Goal: Information Seeking & Learning: Learn about a topic

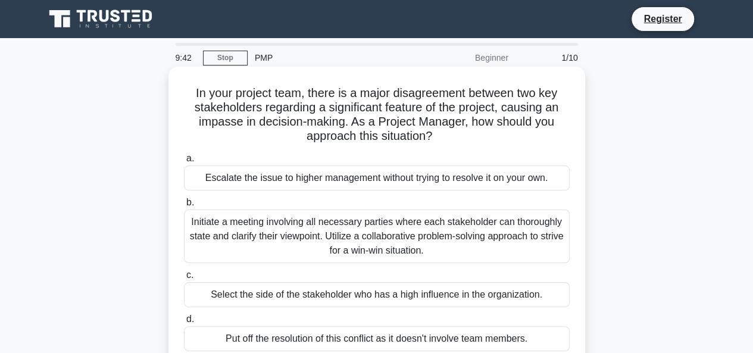
click at [203, 199] on label "b. Initiate a meeting involving all necessary parties where each stakeholder ca…" at bounding box center [377, 229] width 386 height 68
click at [184, 199] on input "b. Initiate a meeting involving all necessary parties where each stakeholder ca…" at bounding box center [184, 203] width 0 height 8
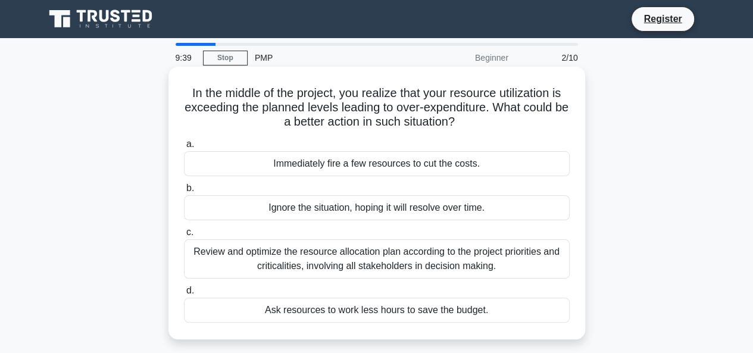
click at [298, 214] on div "Ignore the situation, hoping it will resolve over time." at bounding box center [377, 207] width 386 height 25
click at [184, 192] on input "b. Ignore the situation, hoping it will resolve over time." at bounding box center [184, 189] width 0 height 8
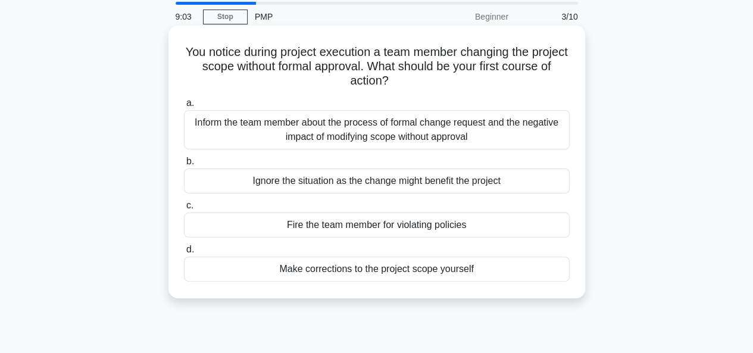
scroll to position [60, 0]
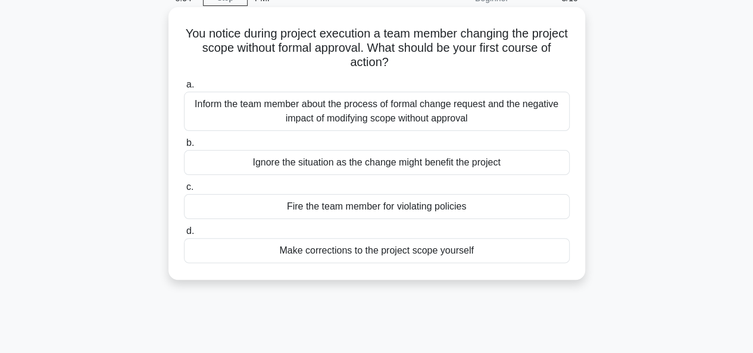
click at [338, 126] on div "Inform the team member about the process of formal change request and the negat…" at bounding box center [377, 111] width 386 height 39
click at [184, 89] on input "a. Inform the team member about the process of formal change request and the ne…" at bounding box center [184, 85] width 0 height 8
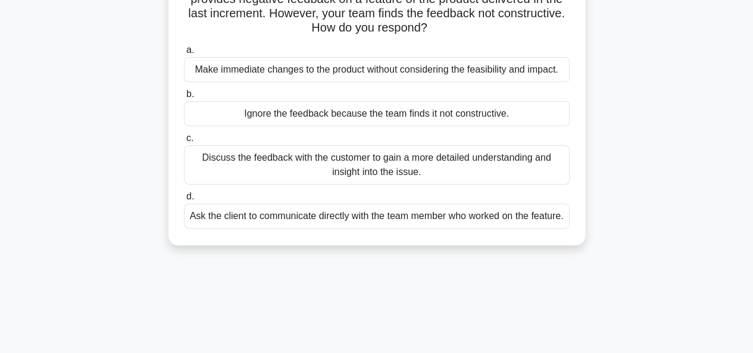
scroll to position [119, 0]
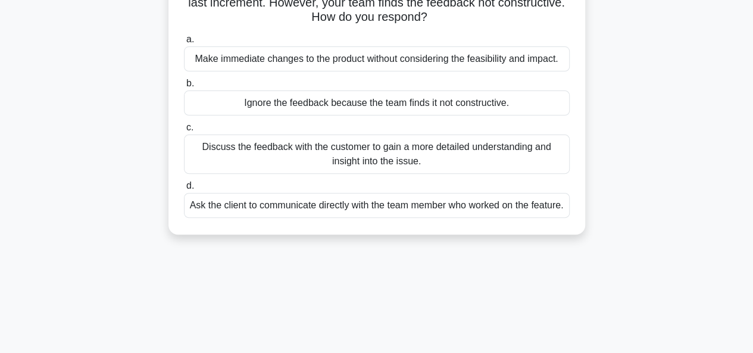
click at [389, 210] on div "Ask the client to communicate directly with the team member who worked on the f…" at bounding box center [377, 205] width 386 height 25
click at [416, 218] on div "Ask the client to communicate directly with the team member who worked on the f…" at bounding box center [377, 205] width 386 height 25
click at [184, 190] on input "d. Ask the client to communicate directly with the team member who worked on th…" at bounding box center [184, 186] width 0 height 8
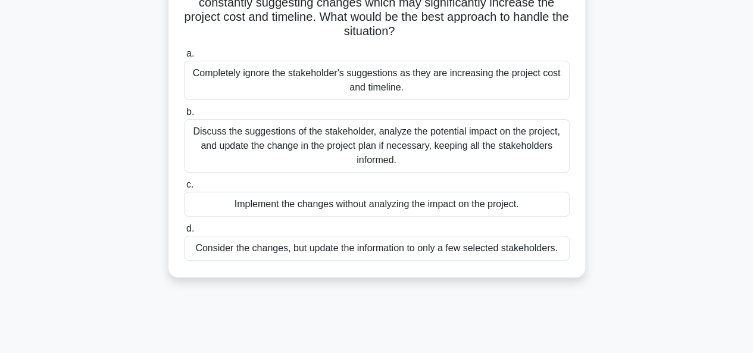
click at [409, 139] on div "Discuss the suggestions of the stakeholder, analyze the potential impact on the…" at bounding box center [377, 146] width 386 height 54
click at [184, 116] on input "b. Discuss the suggestions of the stakeholder, analyze the potential impact on …" at bounding box center [184, 112] width 0 height 8
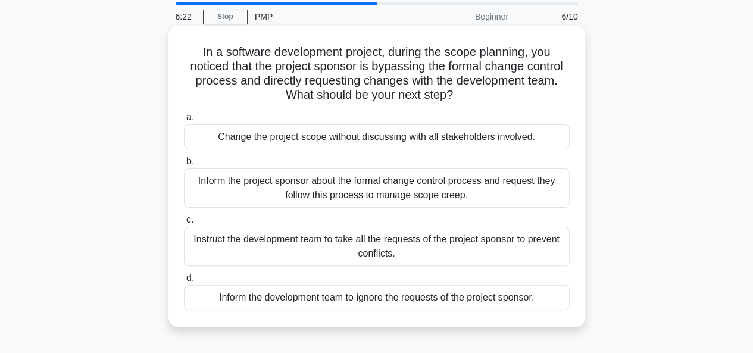
scroll to position [60, 0]
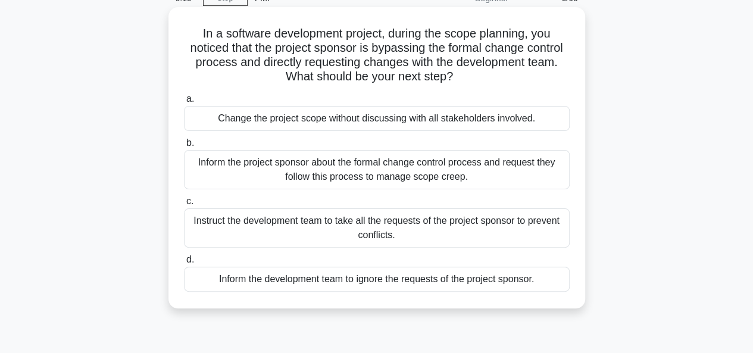
click at [386, 110] on div "Change the project scope without discussing with all stakeholders involved." at bounding box center [377, 118] width 386 height 25
click at [184, 103] on input "a. Change the project scope without discussing with all stakeholders involved." at bounding box center [184, 99] width 0 height 8
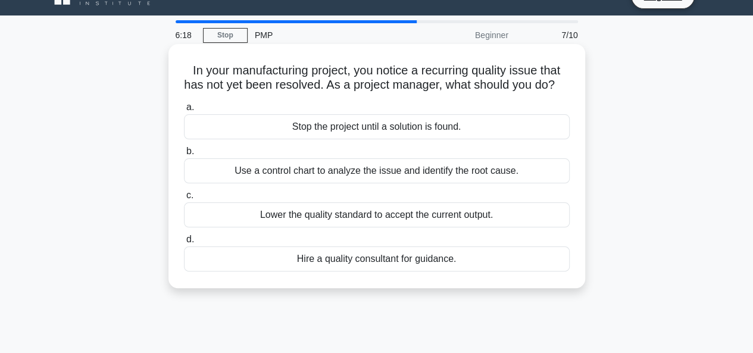
scroll to position [0, 0]
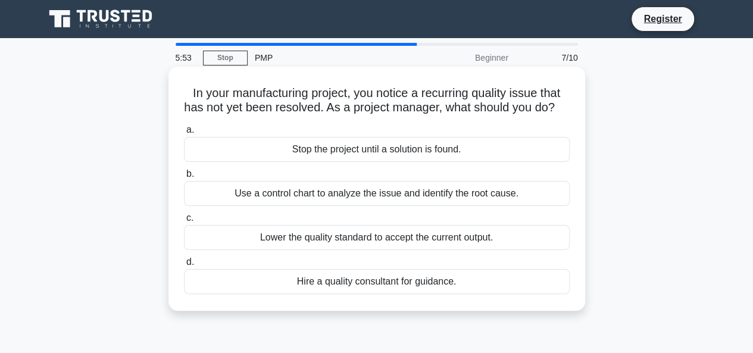
click at [384, 162] on div "Stop the project until a solution is found." at bounding box center [377, 149] width 386 height 25
click at [184, 134] on input "a. Stop the project until a solution is found." at bounding box center [184, 130] width 0 height 8
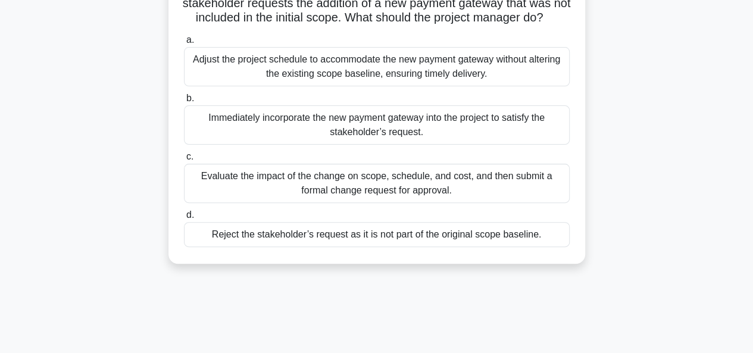
scroll to position [119, 0]
click at [338, 141] on div "Immediately incorporate the new payment gateway into the project to satisfy the…" at bounding box center [377, 124] width 386 height 39
click at [184, 102] on input "b. Immediately incorporate the new payment gateway into the project to satisfy …" at bounding box center [184, 98] width 0 height 8
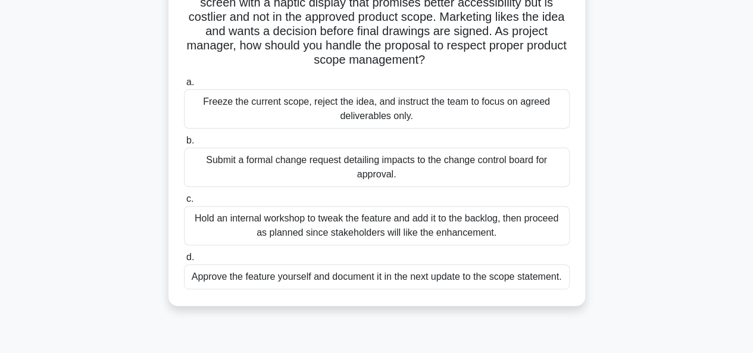
click at [382, 179] on div "Submit a formal change request detailing impacts to the change control board fo…" at bounding box center [377, 167] width 386 height 39
click at [184, 145] on input "b. Submit a formal change request detailing impacts to the change control board…" at bounding box center [184, 141] width 0 height 8
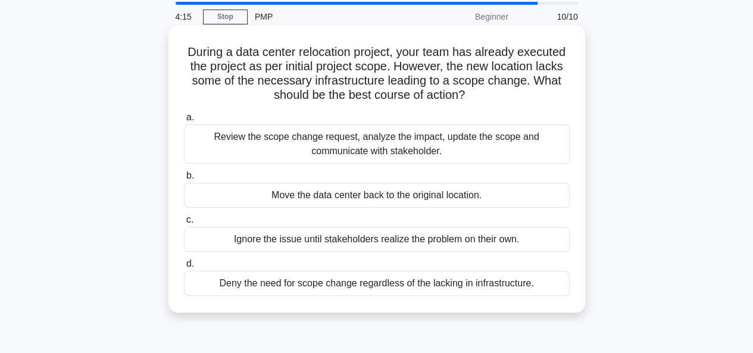
scroll to position [60, 0]
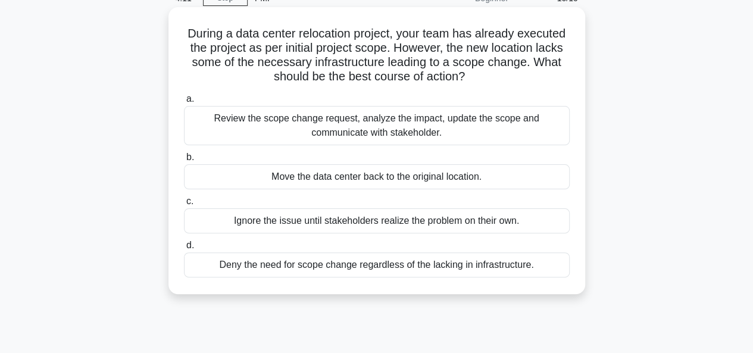
click at [349, 130] on div "Review the scope change request, analyze the impact, update the scope and commu…" at bounding box center [377, 125] width 386 height 39
click at [184, 103] on input "a. Review the scope change request, analyze the impact, update the scope and co…" at bounding box center [184, 99] width 0 height 8
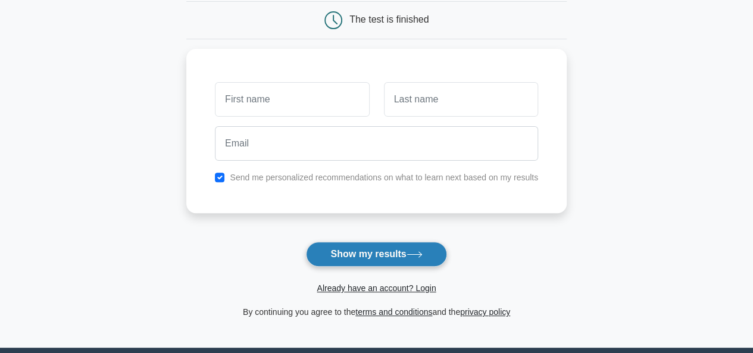
click at [416, 252] on icon at bounding box center [415, 254] width 16 height 7
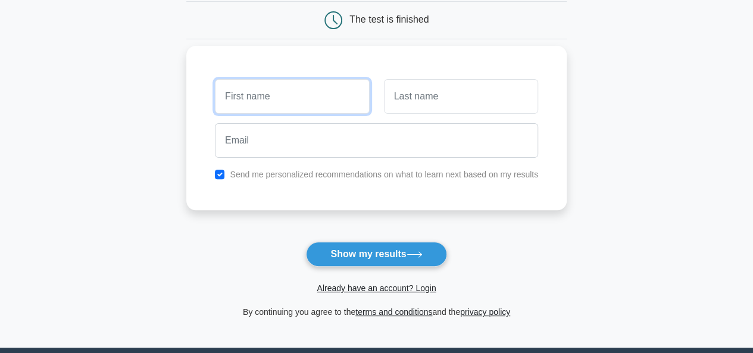
click at [299, 99] on input "text" at bounding box center [292, 96] width 154 height 35
type input "abdirahim"
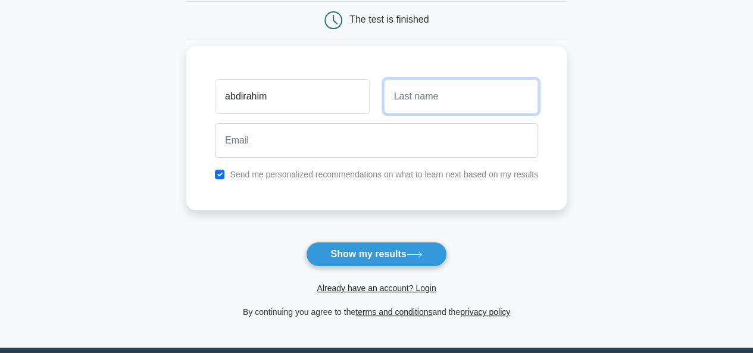
click at [457, 105] on input "text" at bounding box center [461, 96] width 154 height 35
type input "ali"
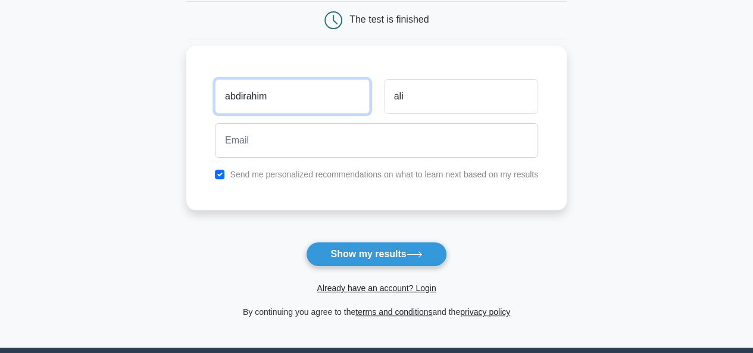
click at [267, 95] on input "abdirahim" at bounding box center [292, 96] width 154 height 35
type input "a"
type input "wali"
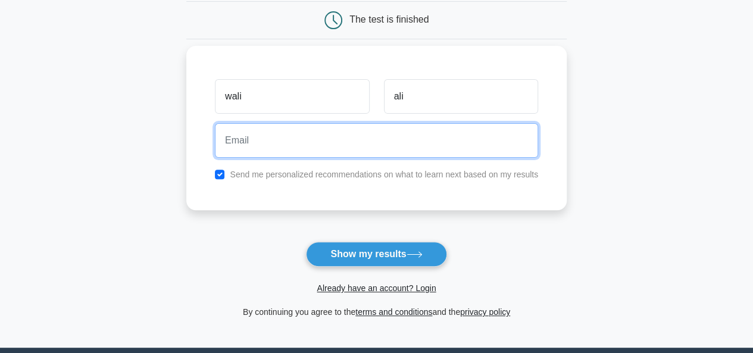
click at [256, 155] on input "email" at bounding box center [376, 140] width 323 height 35
type input "abdirahimfx01@gmail.com"
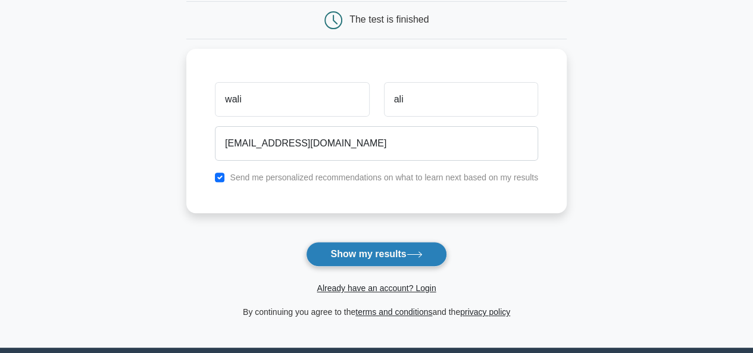
click at [375, 255] on button "Show my results" at bounding box center [376, 254] width 141 height 25
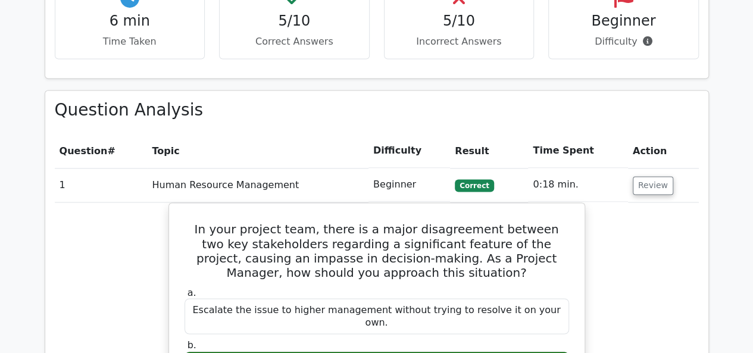
scroll to position [893, 0]
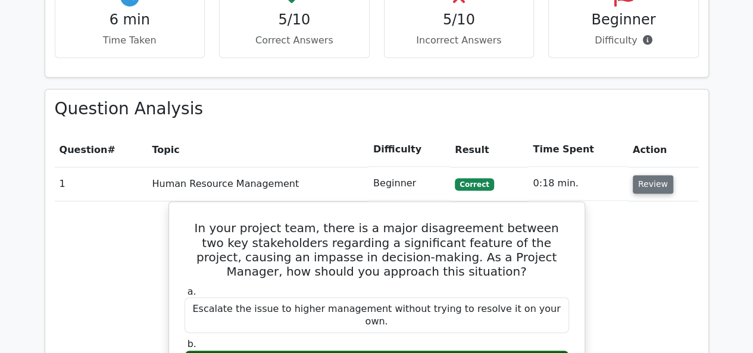
click at [646, 175] on button "Review" at bounding box center [653, 184] width 40 height 18
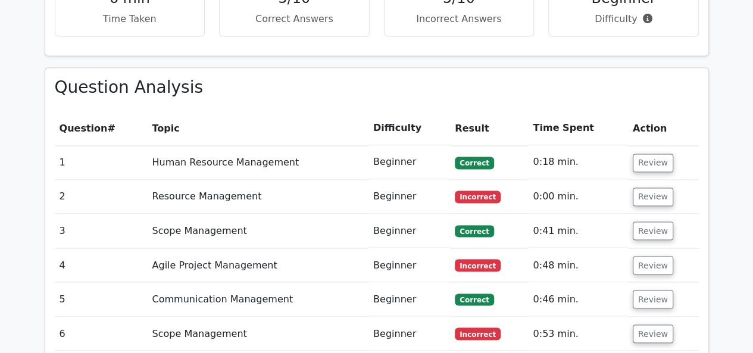
scroll to position [915, 0]
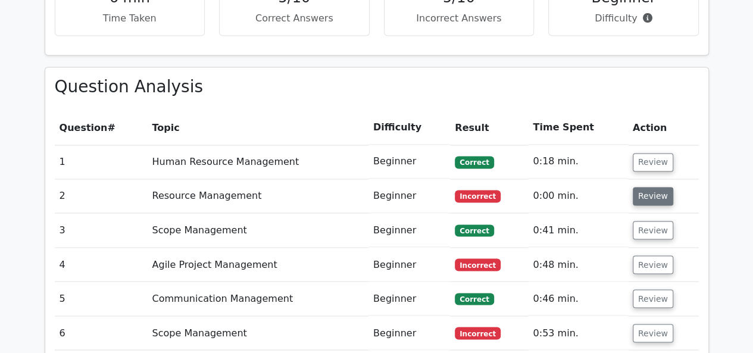
click at [641, 187] on button "Review" at bounding box center [653, 196] width 40 height 18
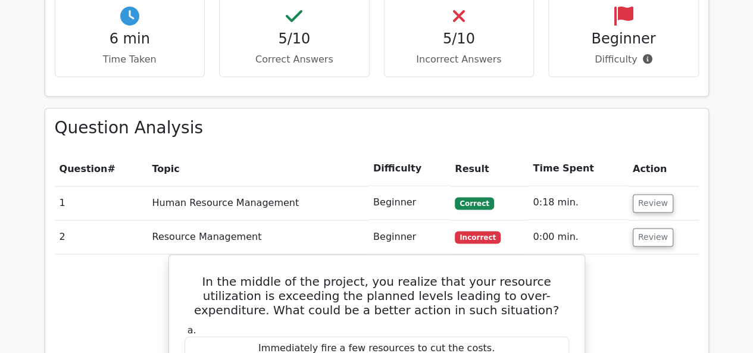
scroll to position [856, 0]
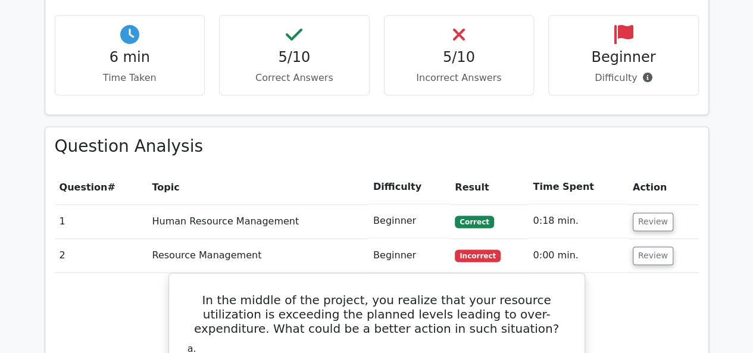
click at [657, 247] on button "Review" at bounding box center [653, 256] width 40 height 18
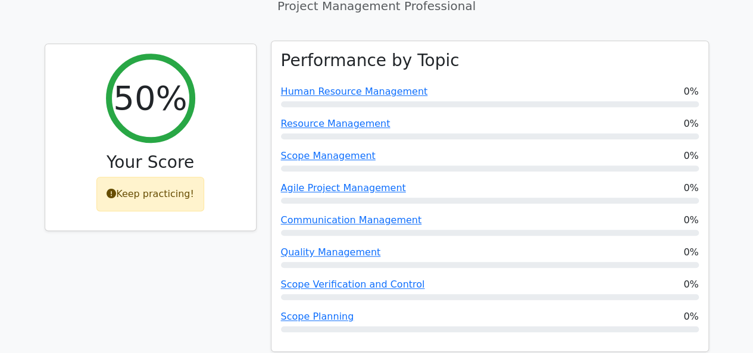
scroll to position [439, 0]
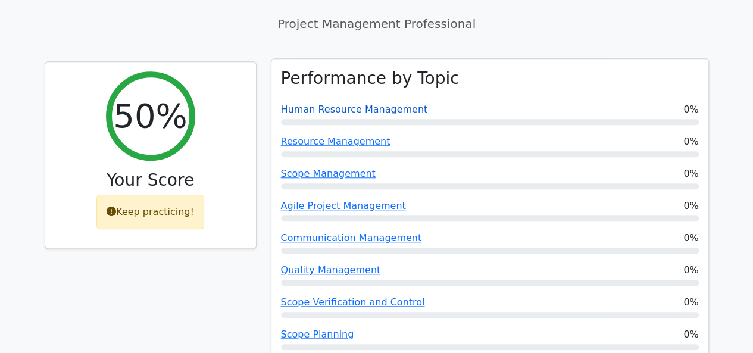
click at [304, 104] on link "Human Resource Management" at bounding box center [354, 109] width 147 height 11
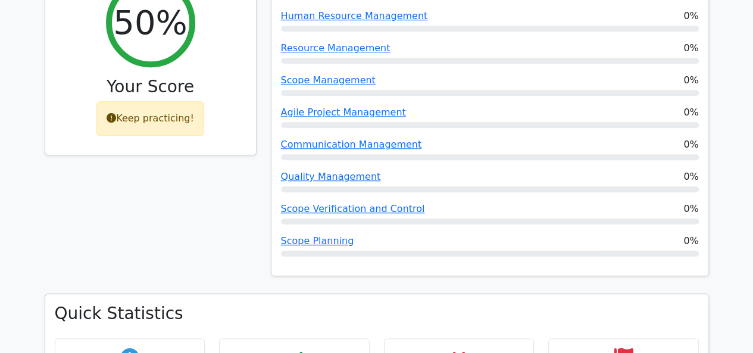
scroll to position [558, 0]
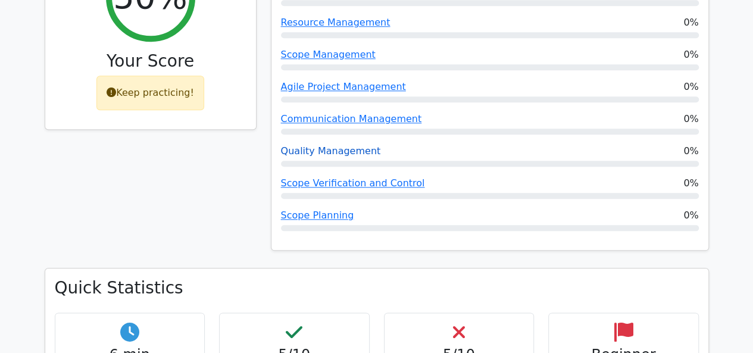
click at [329, 145] on link "Quality Management" at bounding box center [331, 150] width 100 height 11
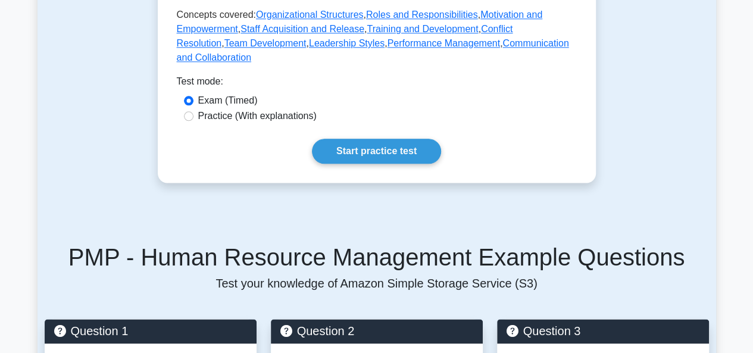
scroll to position [655, 0]
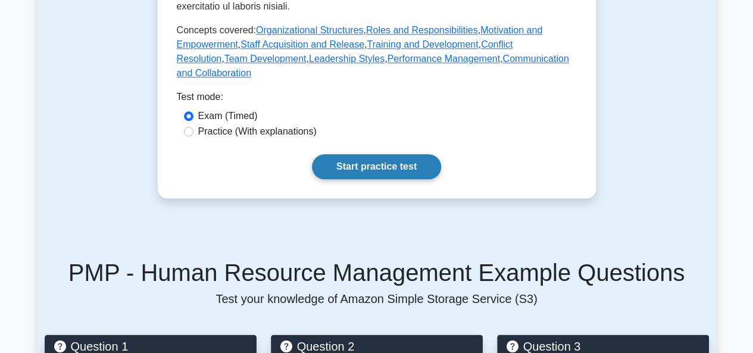
click at [394, 154] on link "Start practice test" at bounding box center [376, 166] width 129 height 25
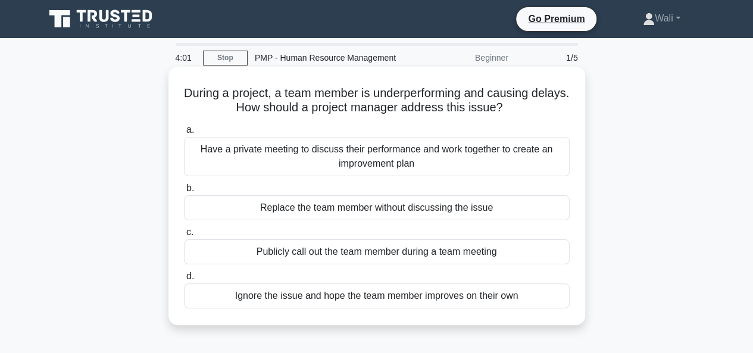
click at [408, 163] on div "Have a private meeting to discuss their performance and work together to create…" at bounding box center [377, 156] width 386 height 39
click at [184, 134] on input "a. Have a private meeting to discuss their performance and work together to cre…" at bounding box center [184, 130] width 0 height 8
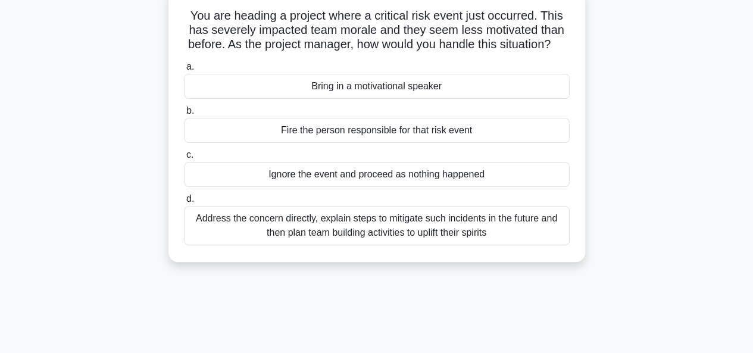
scroll to position [60, 0]
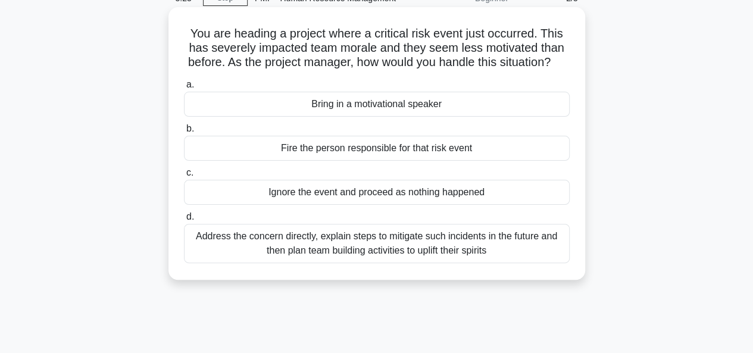
click at [419, 117] on div "Bring in a motivational speaker" at bounding box center [377, 104] width 386 height 25
click at [184, 89] on input "a. Bring in a motivational speaker" at bounding box center [184, 85] width 0 height 8
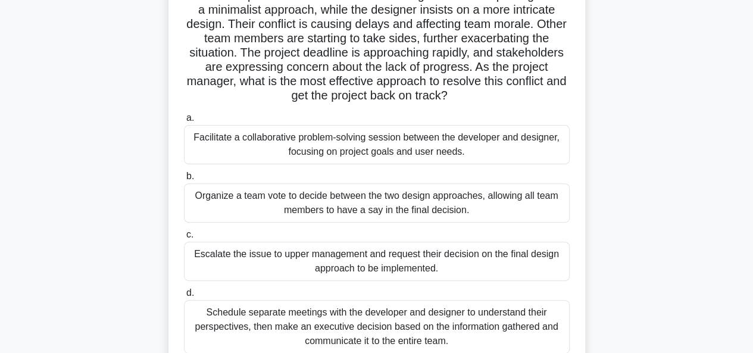
scroll to position [119, 0]
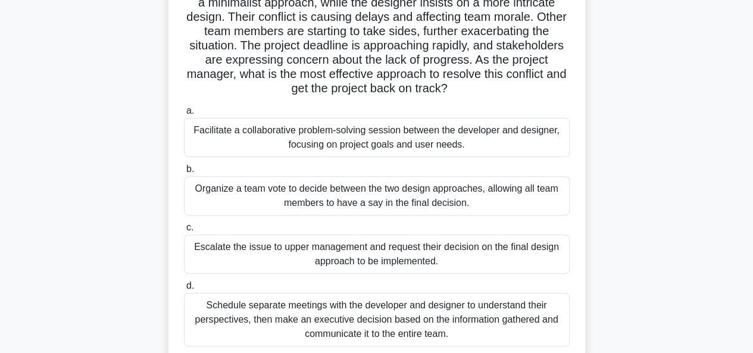
click at [360, 148] on div "Facilitate a collaborative problem-solving session between the developer and de…" at bounding box center [377, 137] width 386 height 39
click at [184, 115] on input "a. Facilitate a collaborative problem-solving session between the developer and…" at bounding box center [184, 111] width 0 height 8
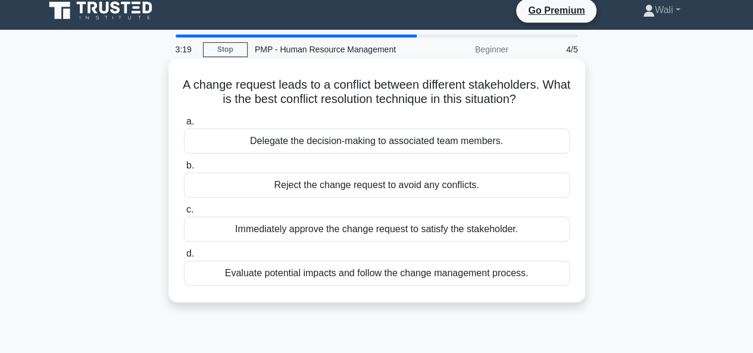
scroll to position [0, 0]
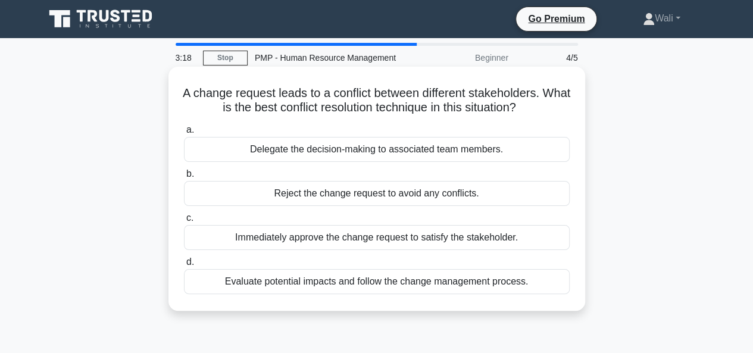
click at [365, 200] on div "Reject the change request to avoid any conflicts." at bounding box center [377, 193] width 386 height 25
click at [184, 178] on input "b. Reject the change request to avoid any conflicts." at bounding box center [184, 174] width 0 height 8
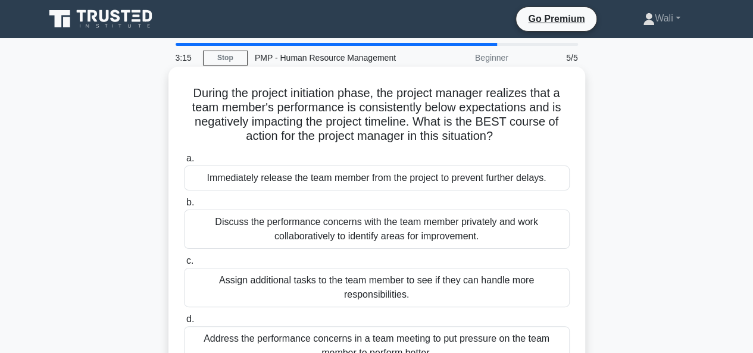
click at [408, 182] on div "Immediately release the team member from the project to prevent further delays." at bounding box center [377, 178] width 386 height 25
click at [184, 163] on input "a. Immediately release the team member from the project to prevent further dela…" at bounding box center [184, 159] width 0 height 8
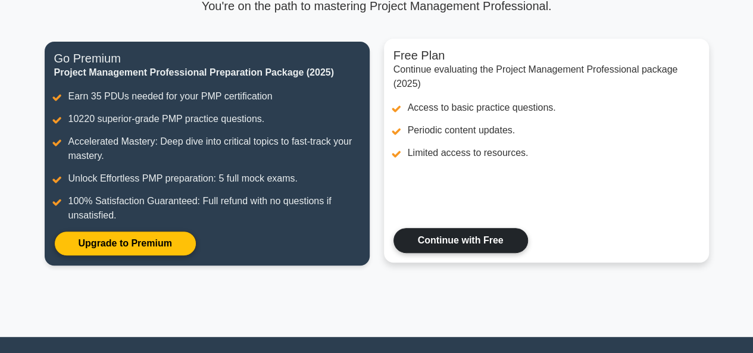
scroll to position [117, 0]
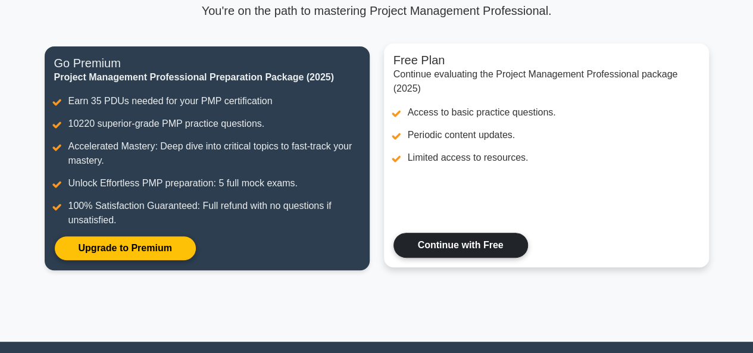
click at [444, 244] on link "Continue with Free" at bounding box center [461, 245] width 135 height 25
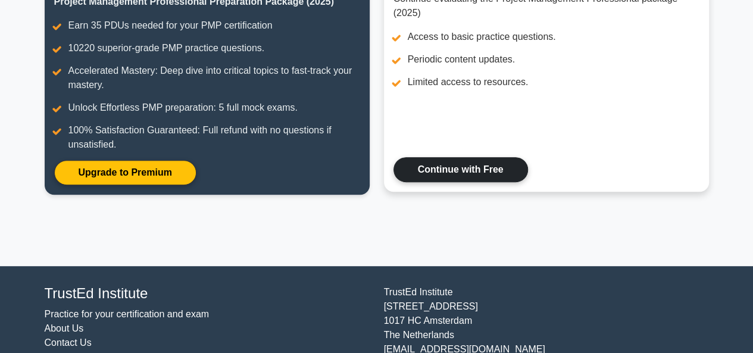
scroll to position [0, 0]
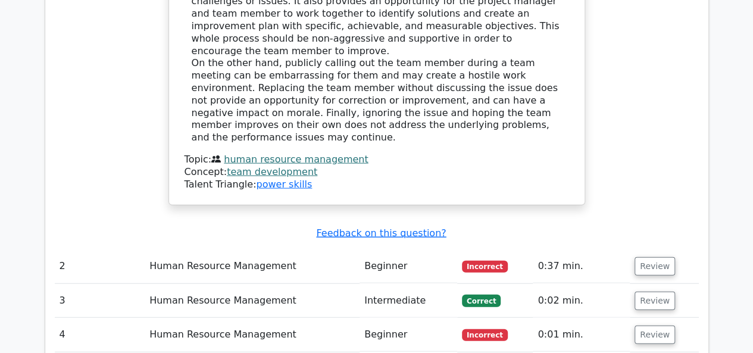
scroll to position [1370, 0]
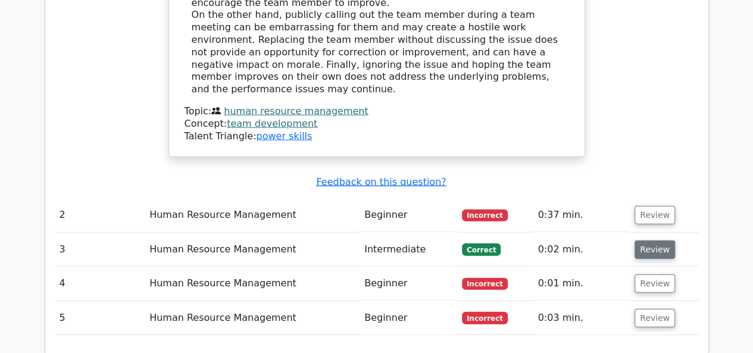
drag, startPoint x: 643, startPoint y: 157, endPoint x: 641, endPoint y: 164, distance: 6.8
click at [643, 241] on button "Review" at bounding box center [655, 250] width 40 height 18
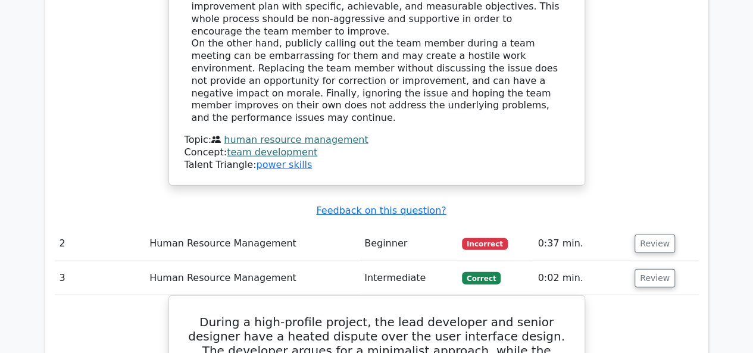
scroll to position [1310, 0]
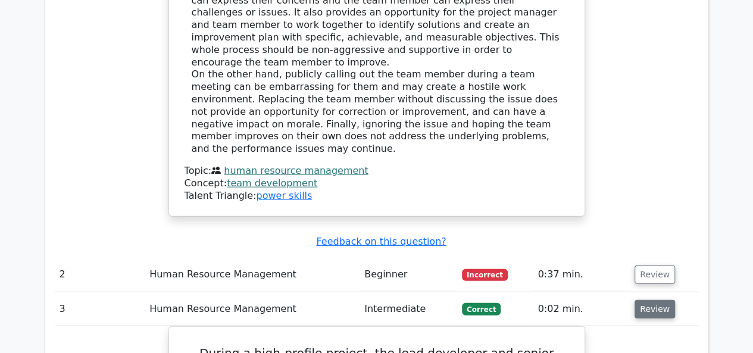
click at [648, 300] on button "Review" at bounding box center [655, 309] width 40 height 18
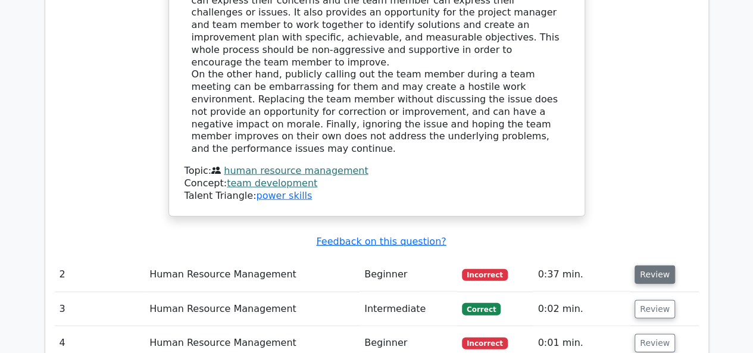
click at [643, 266] on button "Review" at bounding box center [655, 275] width 40 height 18
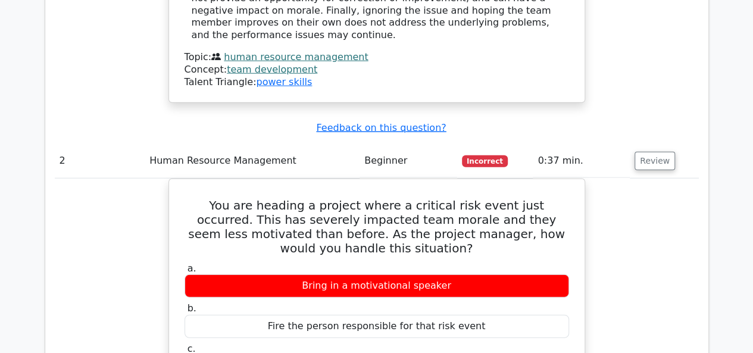
scroll to position [1429, 0]
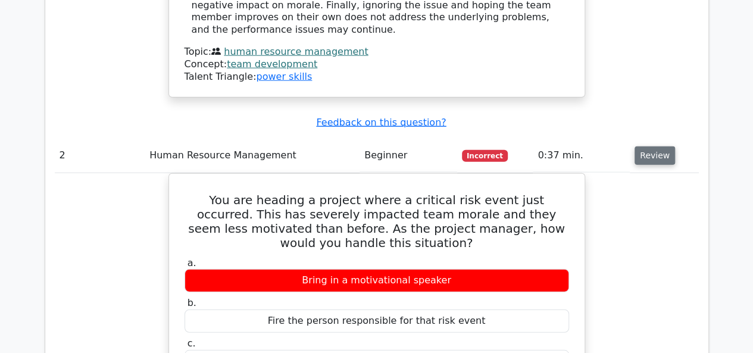
click at [645, 147] on button "Review" at bounding box center [655, 156] width 40 height 18
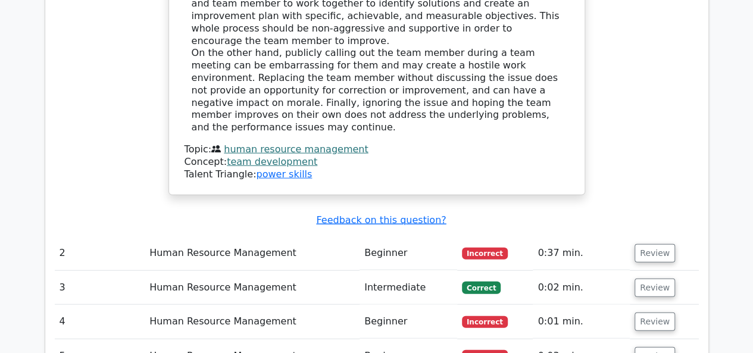
scroll to position [1310, 0]
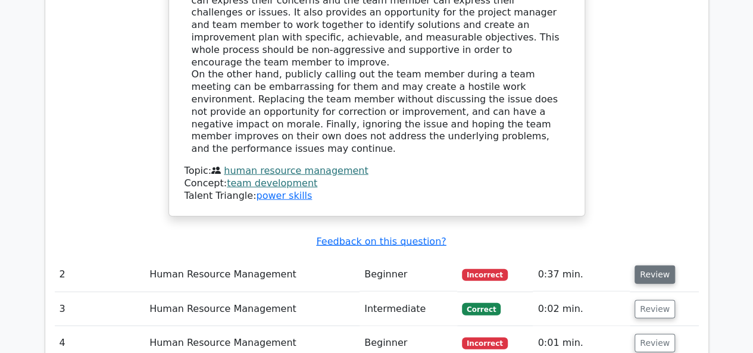
click at [656, 266] on button "Review" at bounding box center [655, 275] width 40 height 18
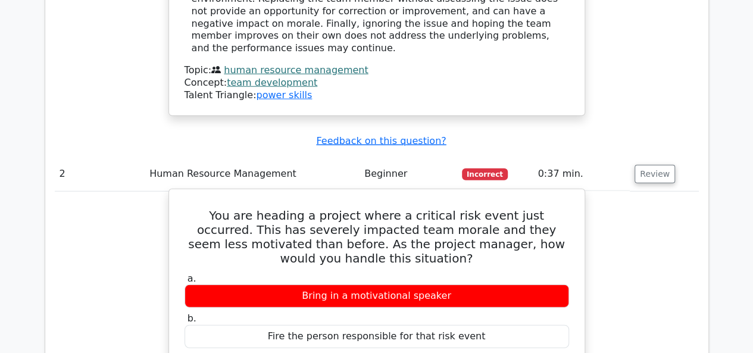
scroll to position [1429, 0]
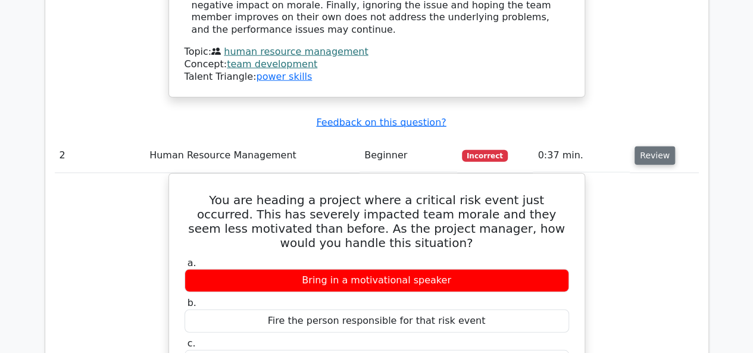
click at [658, 147] on button "Review" at bounding box center [655, 156] width 40 height 18
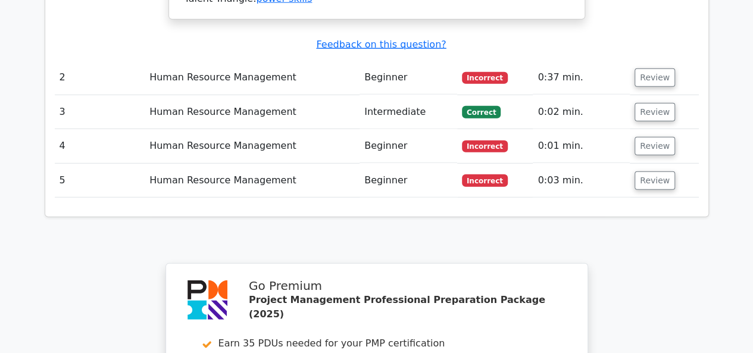
scroll to position [1489, 0]
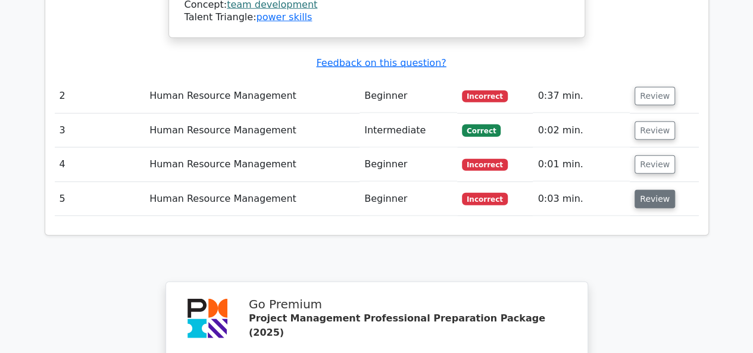
click at [652, 190] on button "Review" at bounding box center [655, 199] width 40 height 18
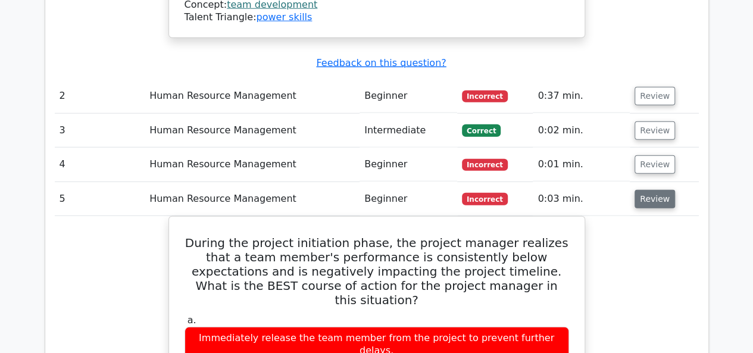
click at [656, 190] on button "Review" at bounding box center [655, 199] width 40 height 18
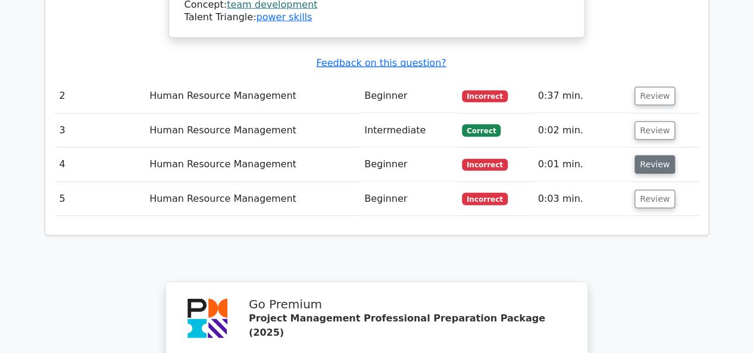
click at [656, 155] on button "Review" at bounding box center [655, 164] width 40 height 18
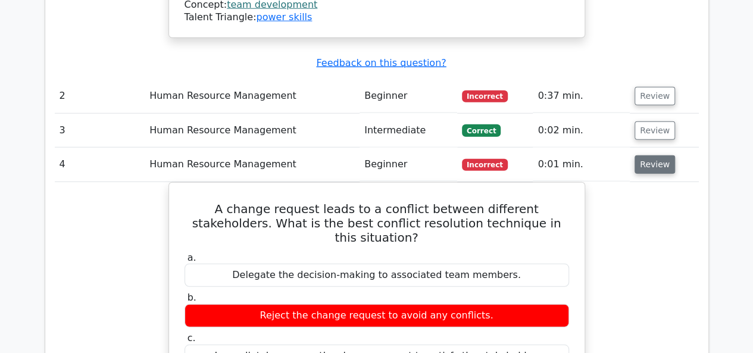
click at [656, 155] on button "Review" at bounding box center [655, 164] width 40 height 18
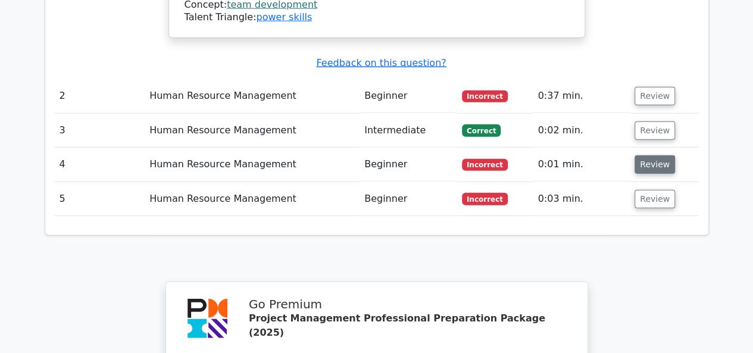
click at [656, 155] on button "Review" at bounding box center [655, 164] width 40 height 18
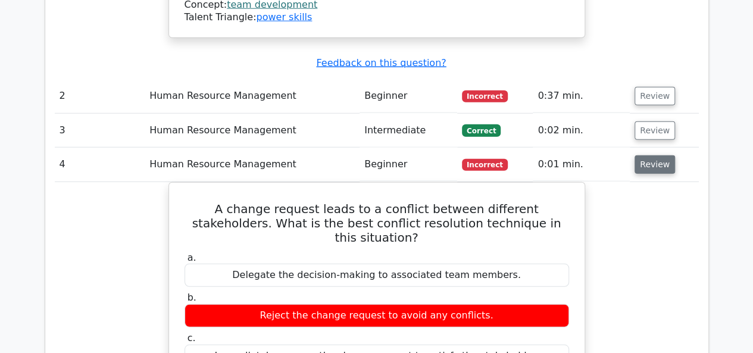
click at [656, 155] on button "Review" at bounding box center [655, 164] width 40 height 18
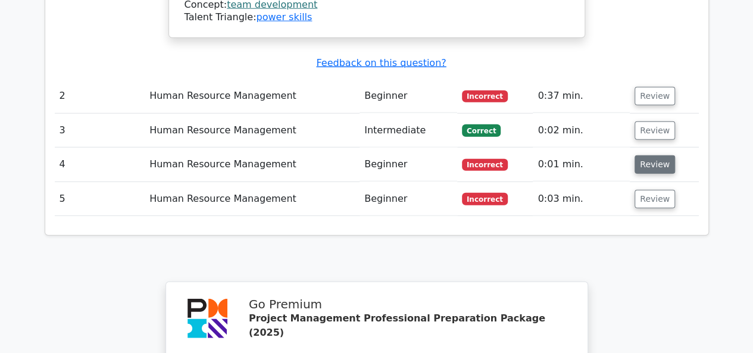
click at [656, 155] on button "Review" at bounding box center [655, 164] width 40 height 18
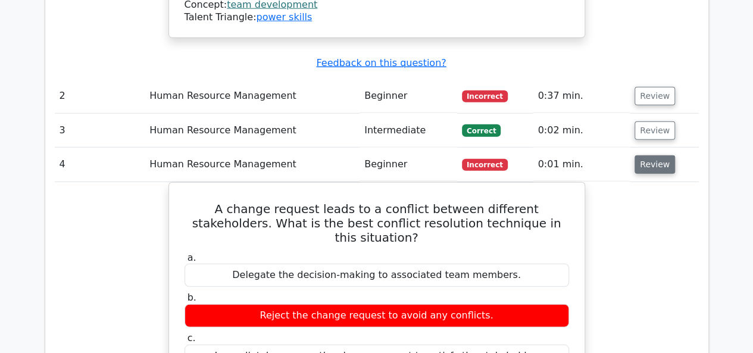
click at [657, 155] on button "Review" at bounding box center [655, 164] width 40 height 18
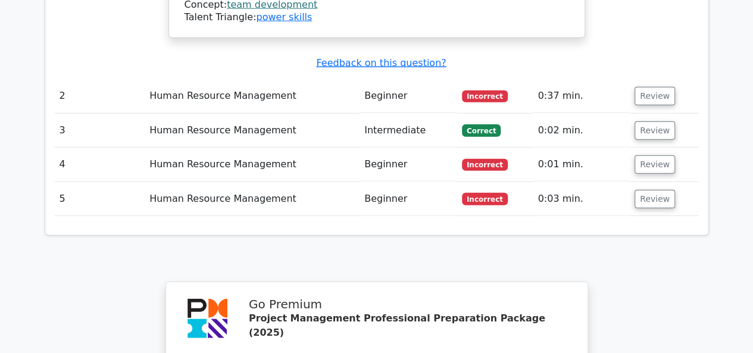
click at [649, 114] on td "Review" at bounding box center [664, 131] width 68 height 34
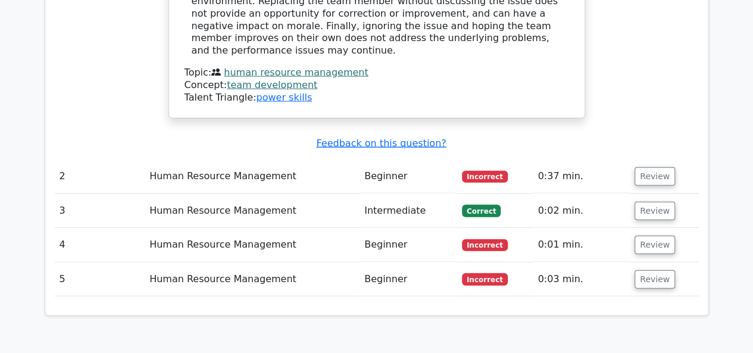
scroll to position [1429, 0]
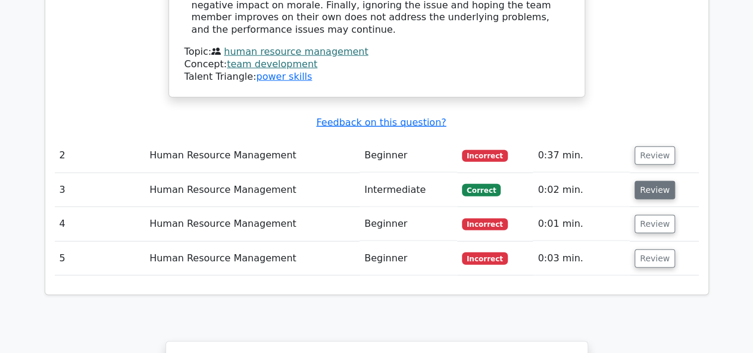
click at [650, 181] on button "Review" at bounding box center [655, 190] width 40 height 18
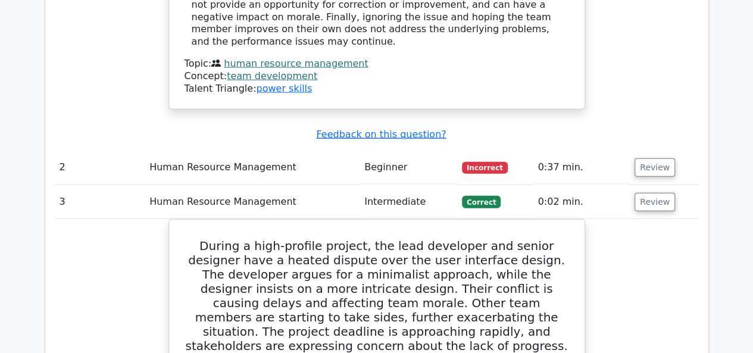
scroll to position [1370, 0]
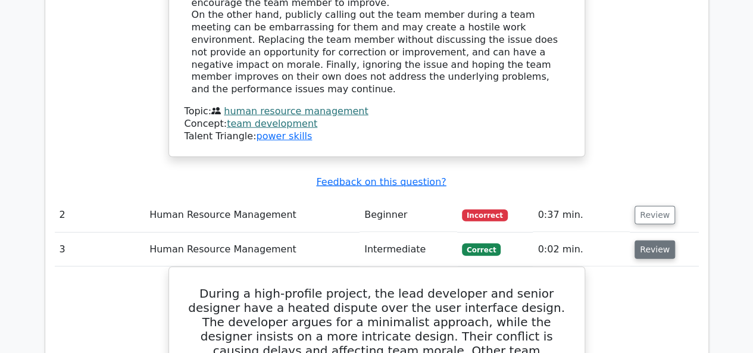
click at [651, 241] on button "Review" at bounding box center [655, 250] width 40 height 18
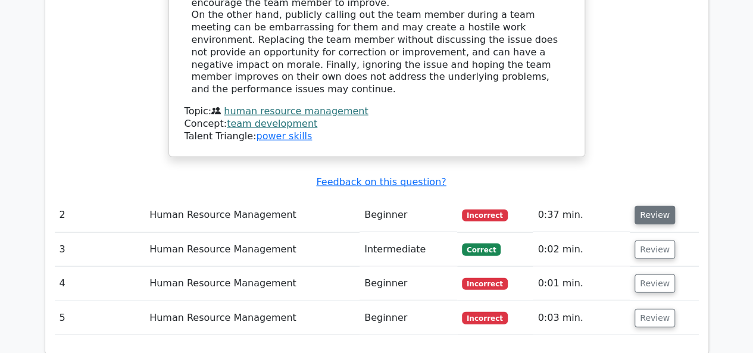
click at [648, 198] on td "Review" at bounding box center [664, 215] width 68 height 34
click at [648, 206] on button "Review" at bounding box center [655, 215] width 40 height 18
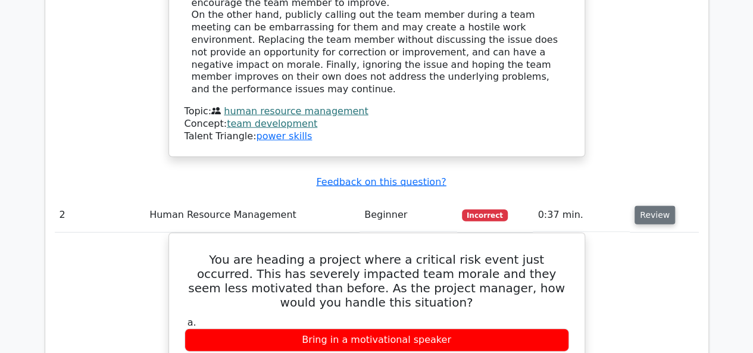
click at [653, 206] on button "Review" at bounding box center [655, 215] width 40 height 18
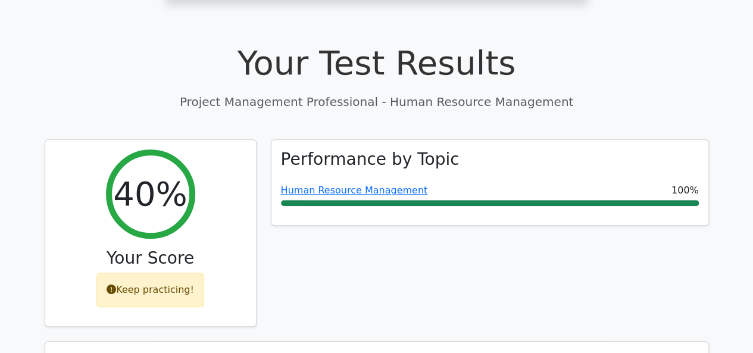
scroll to position [357, 0]
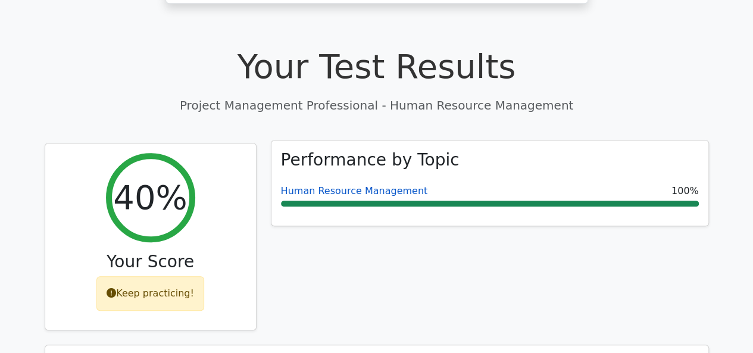
click at [376, 185] on link "Human Resource Management" at bounding box center [354, 190] width 147 height 11
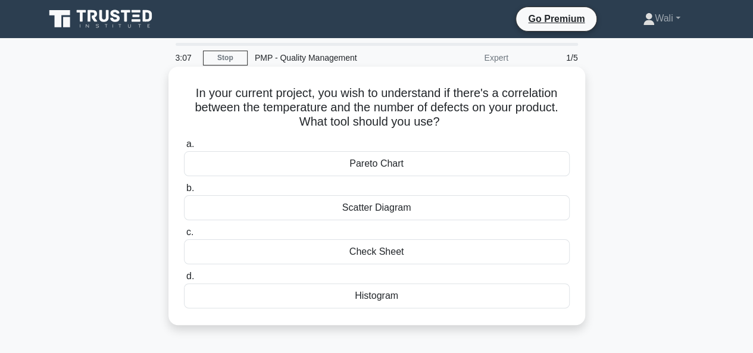
drag, startPoint x: 0, startPoint y: 0, endPoint x: 474, endPoint y: 169, distance: 503.1
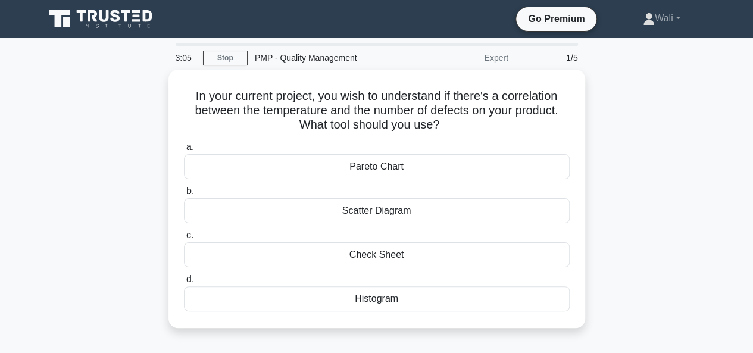
drag, startPoint x: 474, startPoint y: 169, endPoint x: 122, endPoint y: 170, distance: 352.0
click at [122, 170] on div "In your current project, you wish to understand if there's a correlation betwee…" at bounding box center [377, 206] width 679 height 273
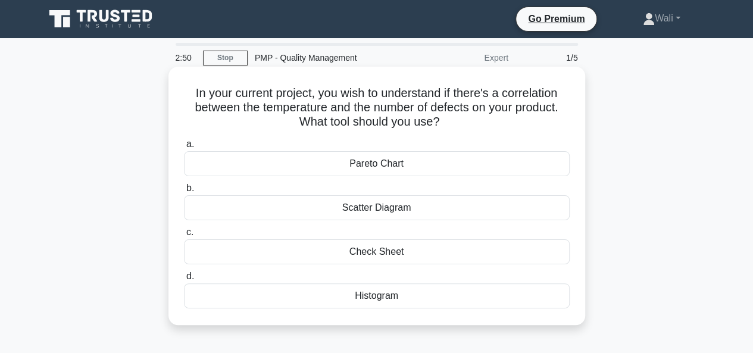
click at [394, 205] on div "Scatter Diagram" at bounding box center [377, 207] width 386 height 25
click at [184, 192] on input "b. Scatter Diagram" at bounding box center [184, 189] width 0 height 8
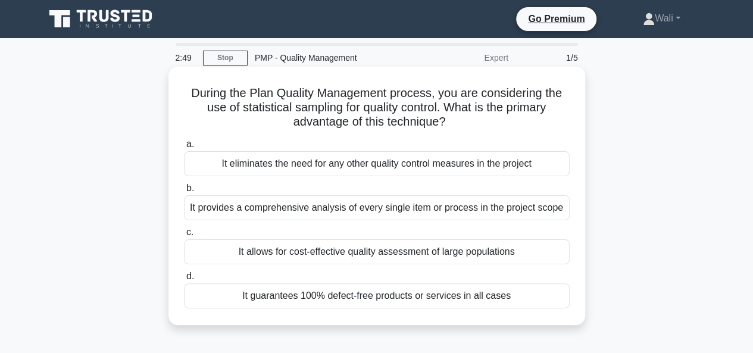
click at [394, 207] on div "It provides a comprehensive analysis of every single item or process in the pro…" at bounding box center [377, 207] width 386 height 25
click at [184, 192] on input "b. It provides a comprehensive analysis of every single item or process in the …" at bounding box center [184, 189] width 0 height 8
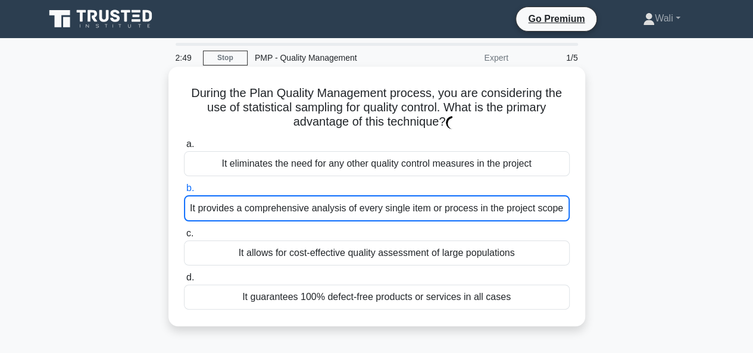
click at [394, 207] on div "It provides a comprehensive analysis of every single item or process in the pro…" at bounding box center [377, 208] width 386 height 26
click at [184, 192] on input "b. It provides a comprehensive analysis of every single item or process in the …" at bounding box center [184, 189] width 0 height 8
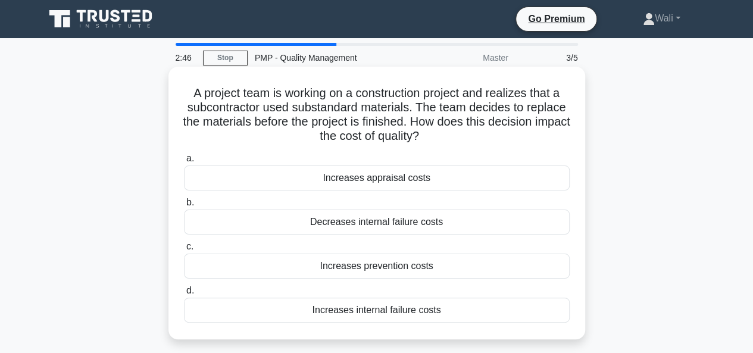
click at [353, 178] on div "Increases appraisal costs" at bounding box center [377, 178] width 386 height 25
click at [184, 163] on input "a. Increases appraisal costs" at bounding box center [184, 159] width 0 height 8
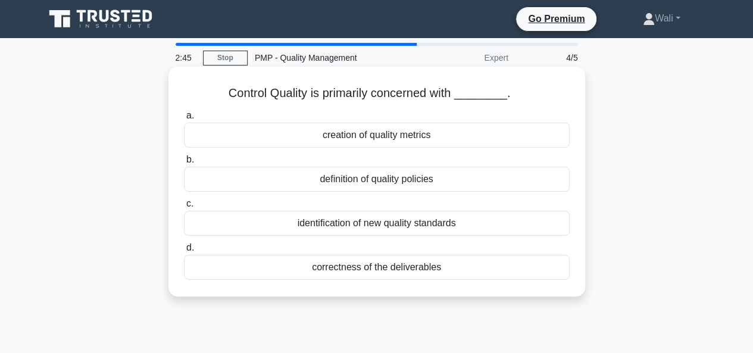
click at [345, 177] on div "definition of quality policies" at bounding box center [377, 179] width 386 height 25
click at [184, 164] on input "b. definition of quality policies" at bounding box center [184, 160] width 0 height 8
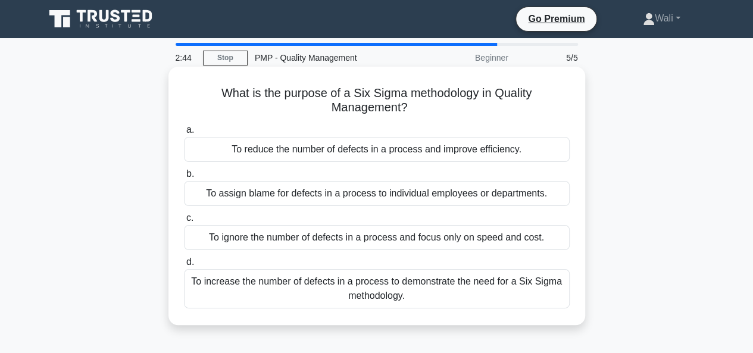
click at [375, 150] on div "To reduce the number of defects in a process and improve efficiency." at bounding box center [377, 149] width 386 height 25
click at [184, 134] on input "a. To reduce the number of defects in a process and improve efficiency." at bounding box center [184, 130] width 0 height 8
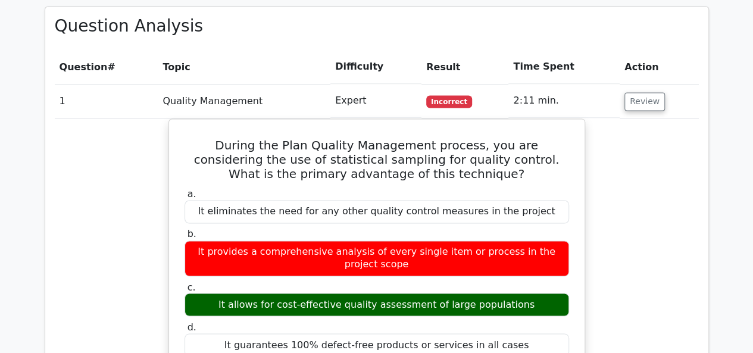
scroll to position [834, 0]
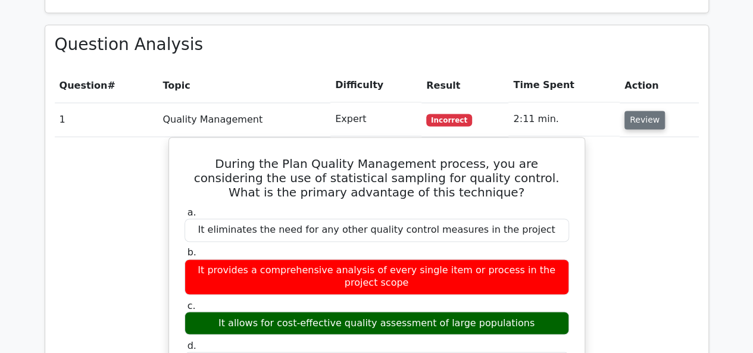
click at [630, 111] on button "Review" at bounding box center [645, 120] width 40 height 18
